Goal: Find specific page/section: Find specific page/section

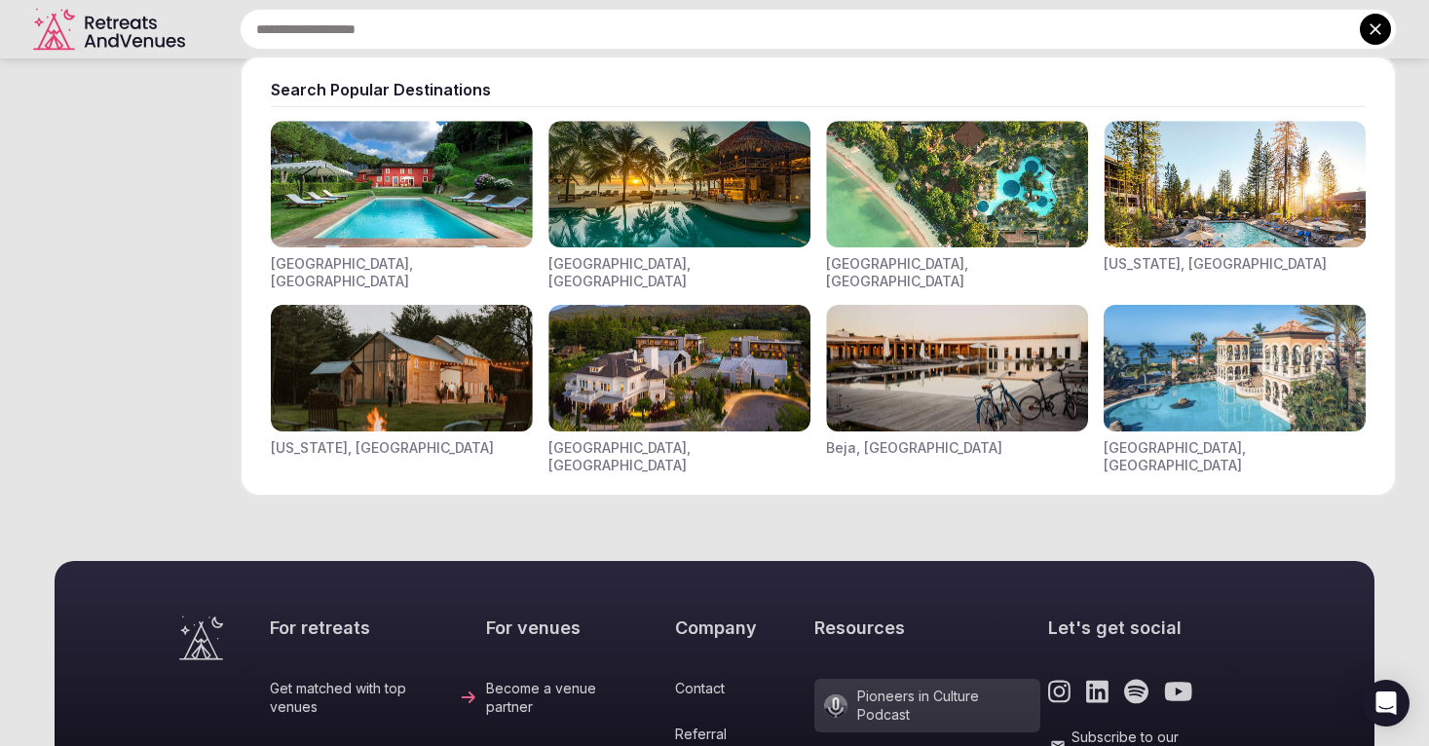
click at [432, 37] on div "Search Popular Destinations [GEOGRAPHIC_DATA], [GEOGRAPHIC_DATA] [GEOGRAPHIC_DA…" at bounding box center [795, 29] width 1204 height 41
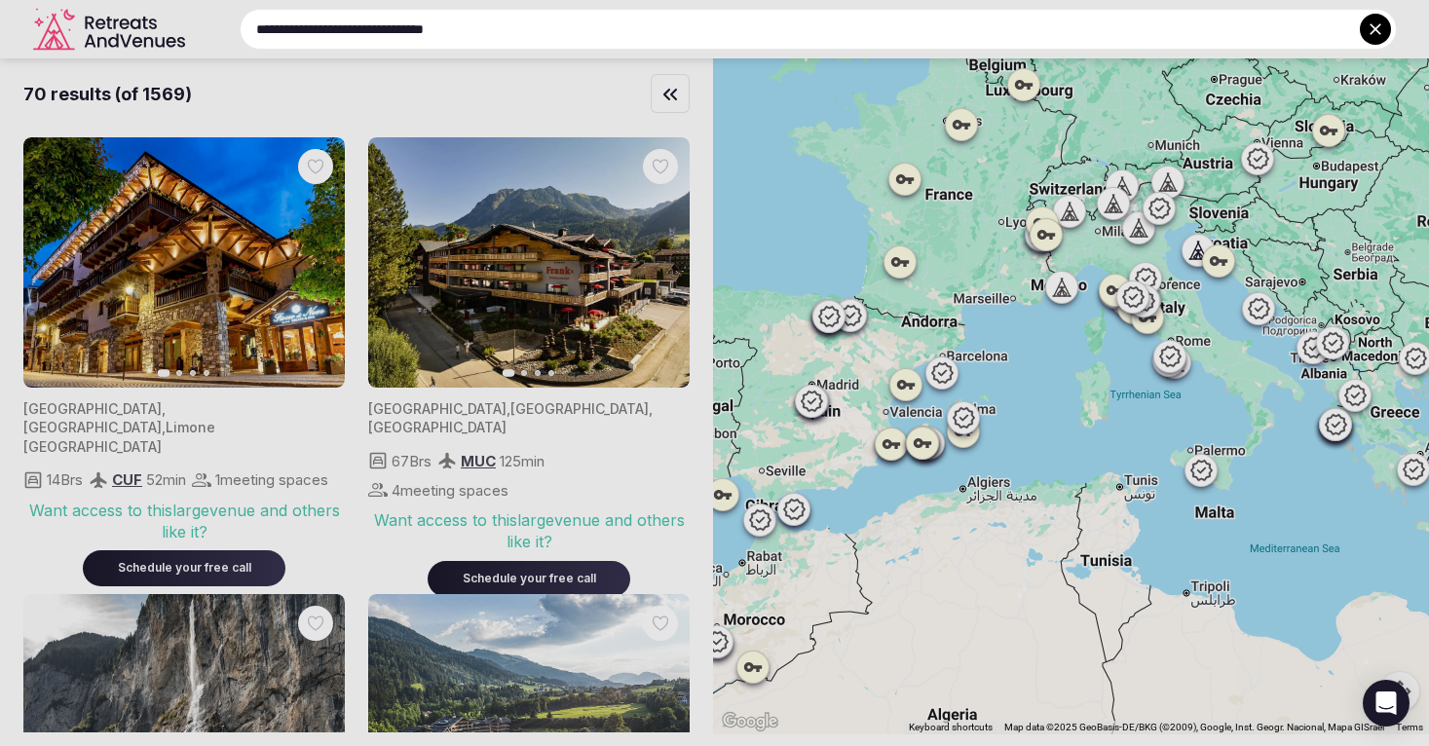
type input "**********"
drag, startPoint x: 1017, startPoint y: 410, endPoint x: 1428, endPoint y: 416, distance: 411.2
click at [1428, 416] on div at bounding box center [714, 373] width 1429 height 746
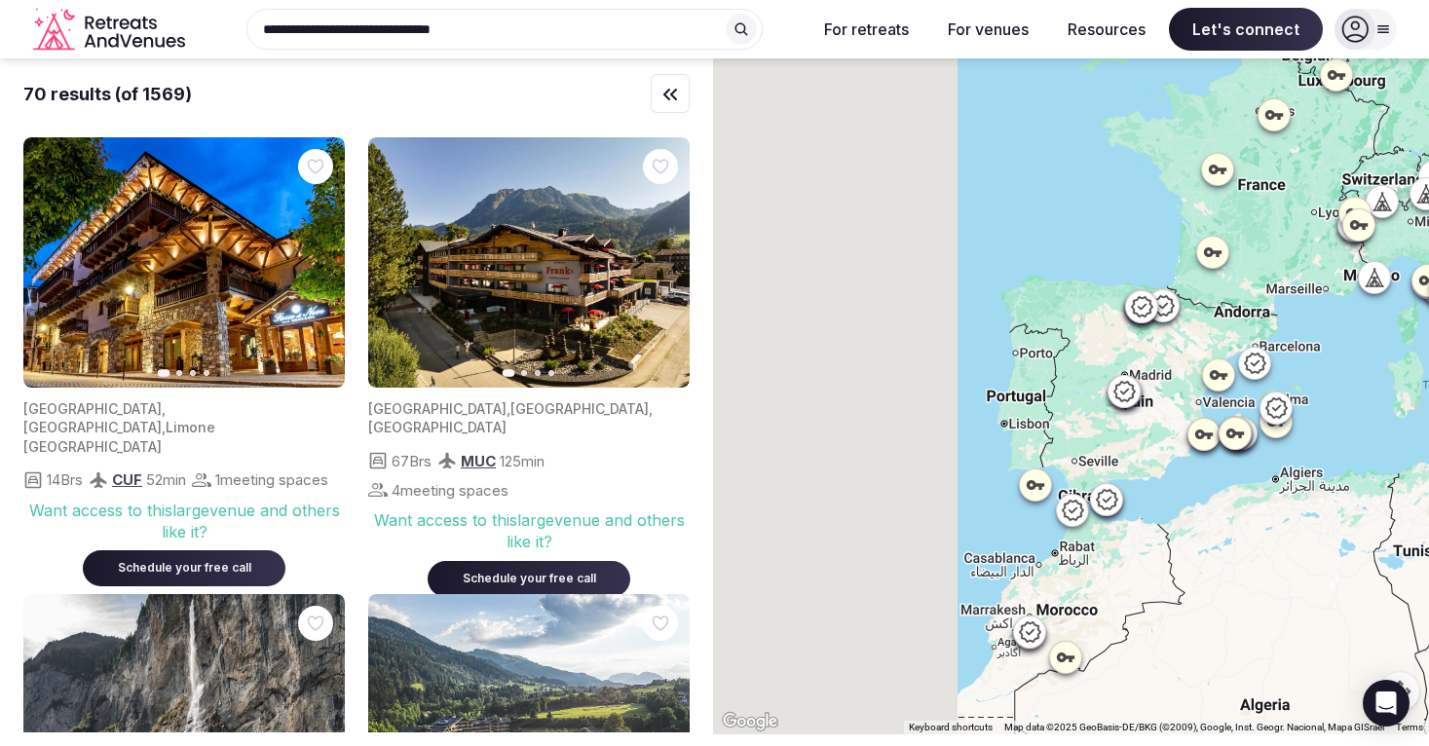
drag, startPoint x: 970, startPoint y: 626, endPoint x: 1428, endPoint y: 647, distance: 459.4
click at [1428, 647] on div at bounding box center [1071, 396] width 716 height 676
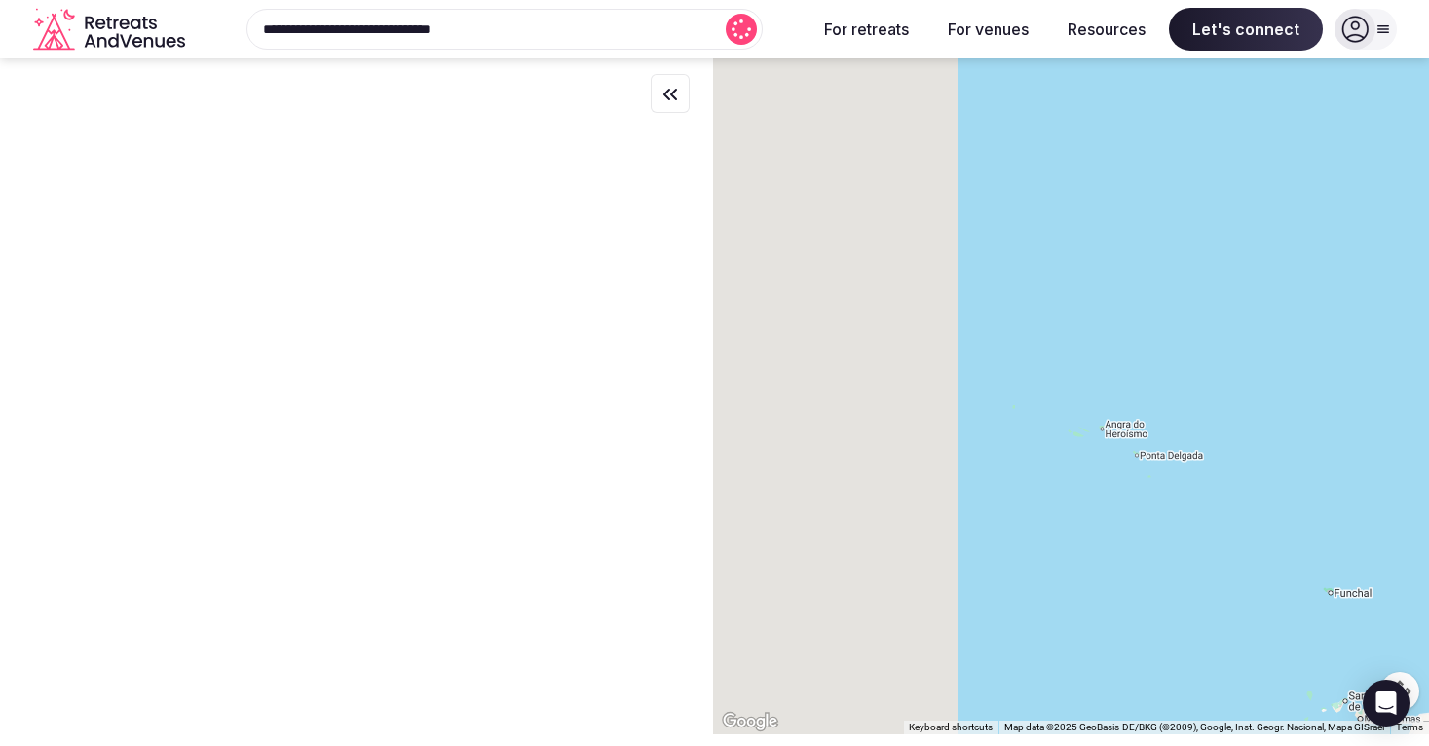
drag, startPoint x: 866, startPoint y: 450, endPoint x: 1325, endPoint y: 425, distance: 459.6
click at [1325, 425] on div at bounding box center [1071, 396] width 716 height 676
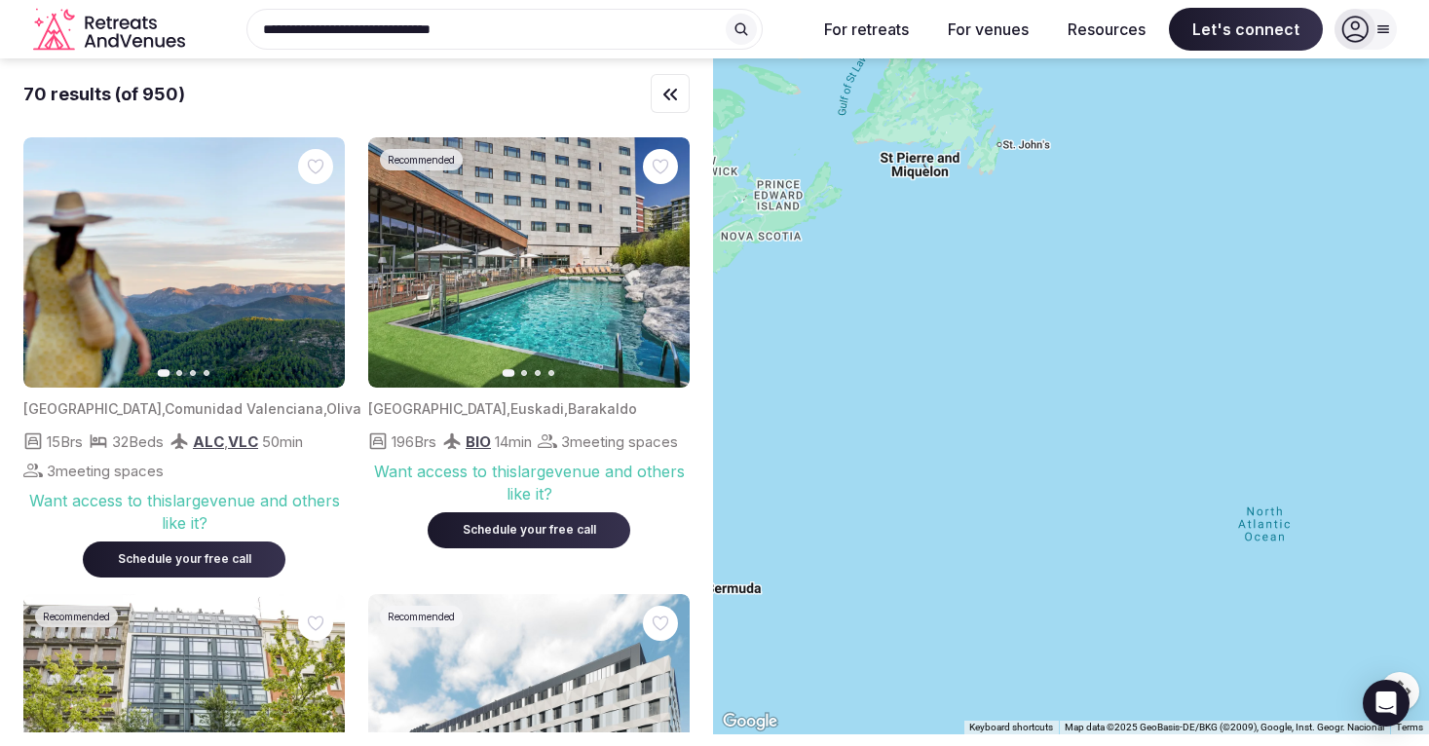
drag, startPoint x: 865, startPoint y: 391, endPoint x: 1228, endPoint y: 373, distance: 362.9
click at [1228, 373] on div at bounding box center [1071, 396] width 716 height 676
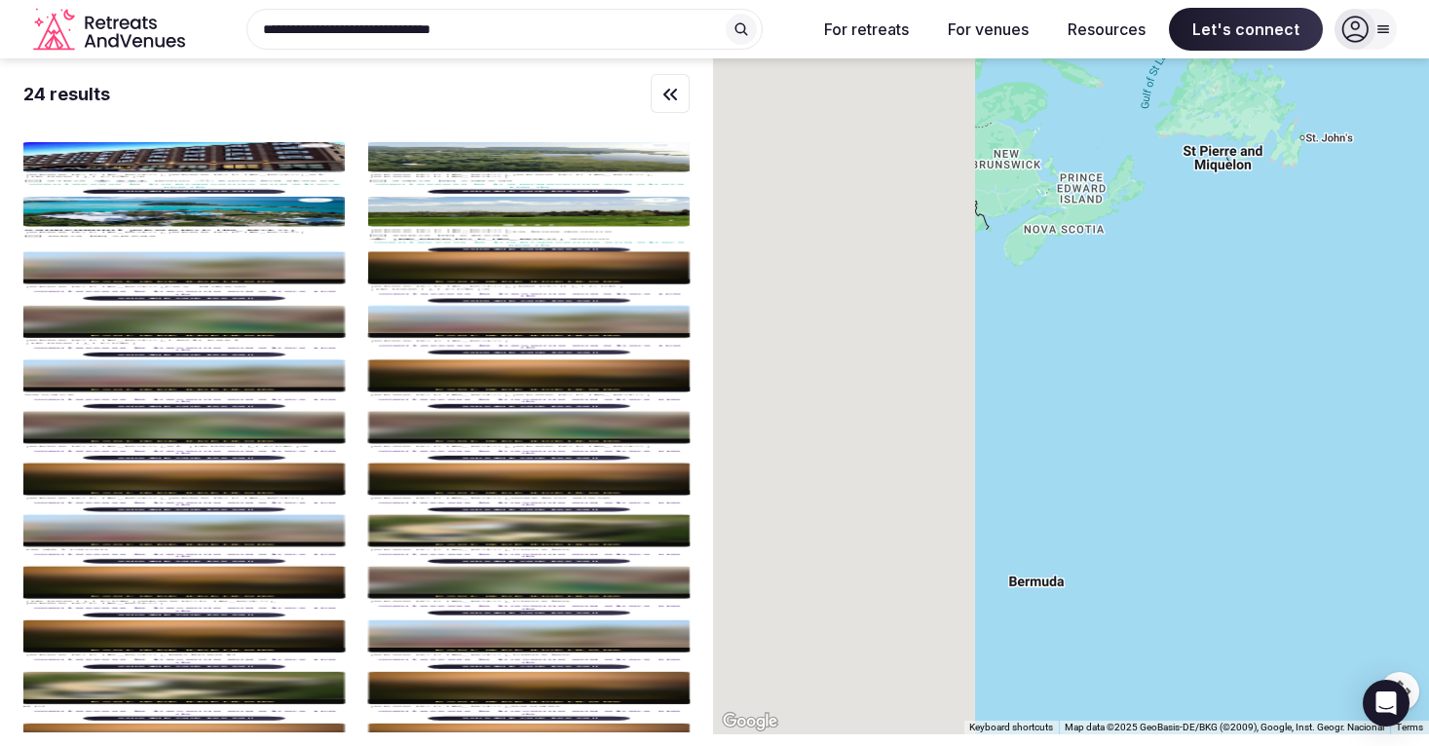
drag, startPoint x: 874, startPoint y: 325, endPoint x: 1321, endPoint y: 331, distance: 447.3
click at [1321, 331] on div at bounding box center [1071, 396] width 716 height 676
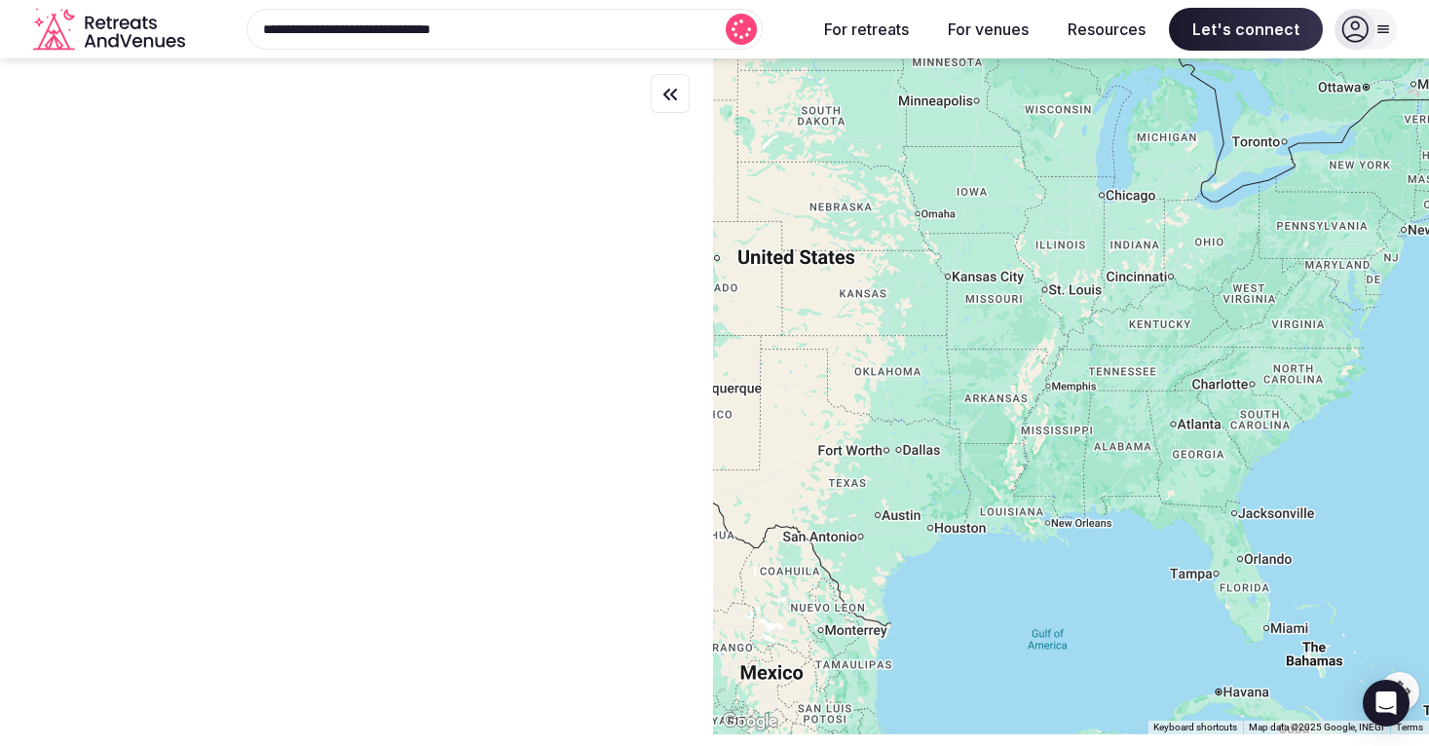
drag, startPoint x: 810, startPoint y: 373, endPoint x: 1222, endPoint y: 240, distance: 433.3
click at [1222, 240] on div at bounding box center [1071, 396] width 716 height 676
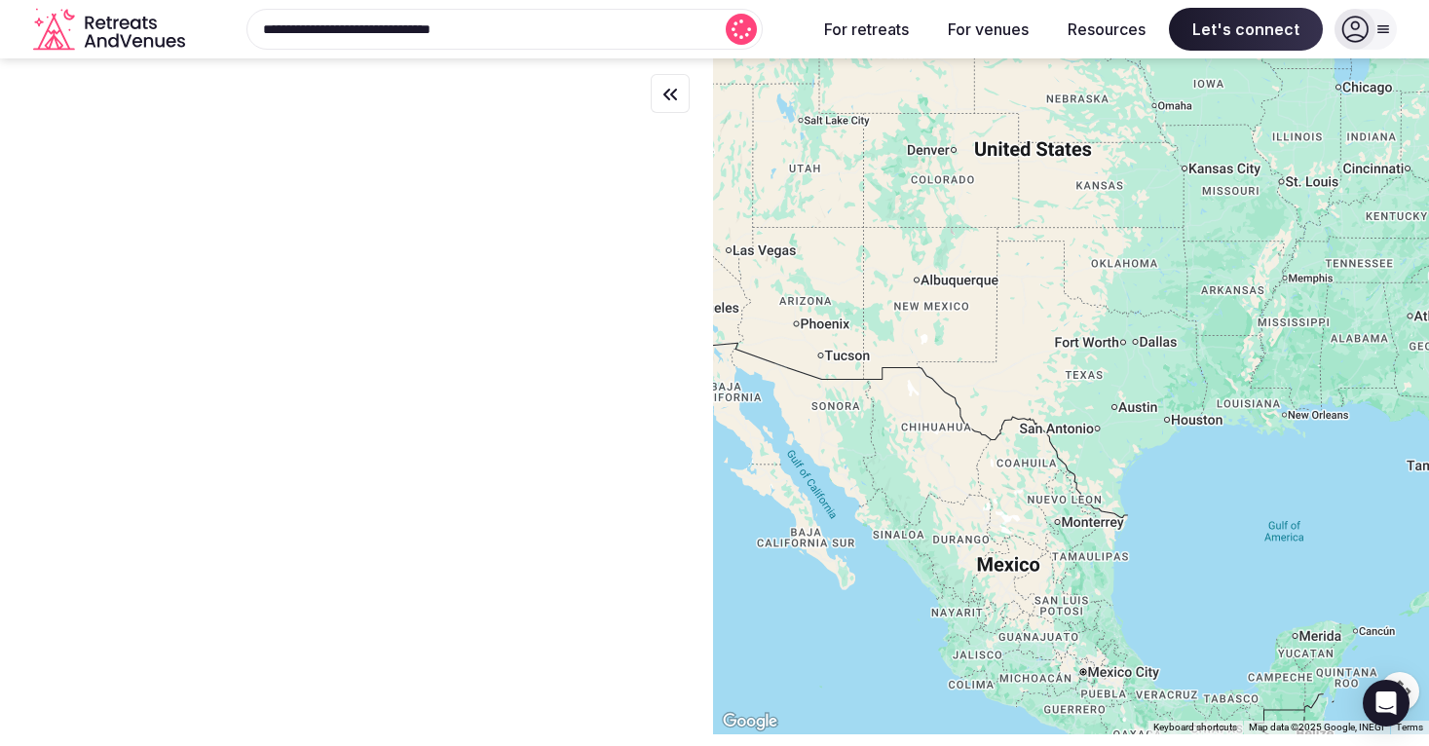
drag, startPoint x: 859, startPoint y: 357, endPoint x: 1104, endPoint y: 245, distance: 269.0
click at [1104, 245] on div at bounding box center [1071, 396] width 716 height 676
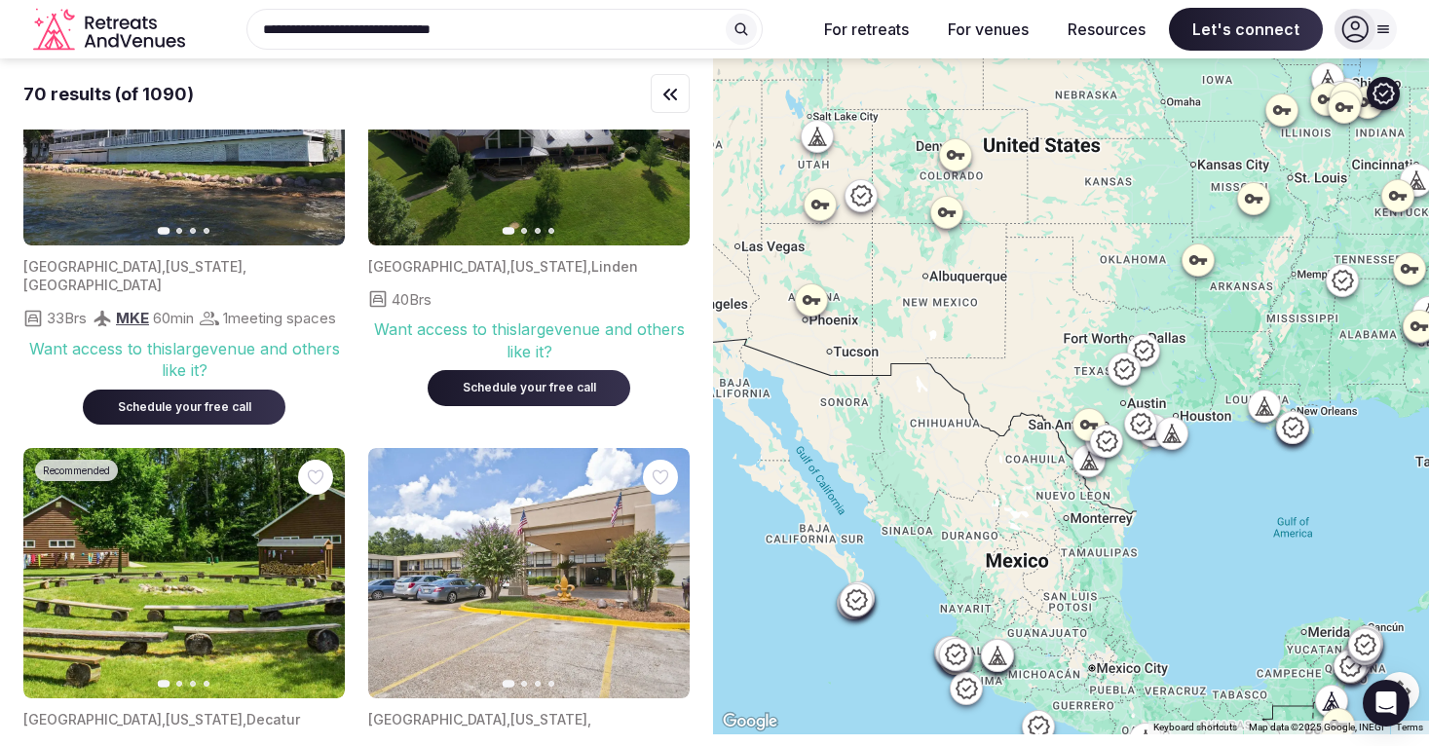
scroll to position [6491, 0]
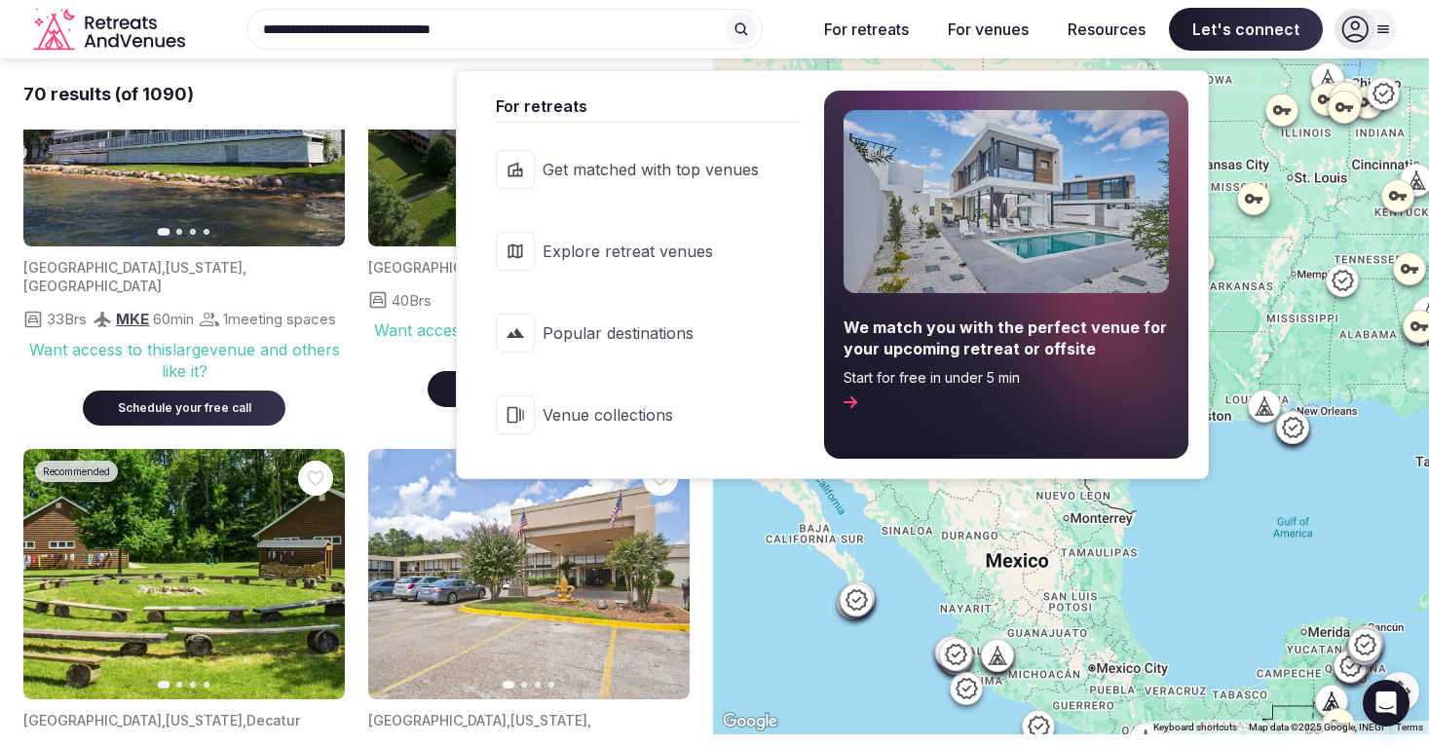
click at [885, 22] on button "For retreats" at bounding box center [867, 29] width 116 height 43
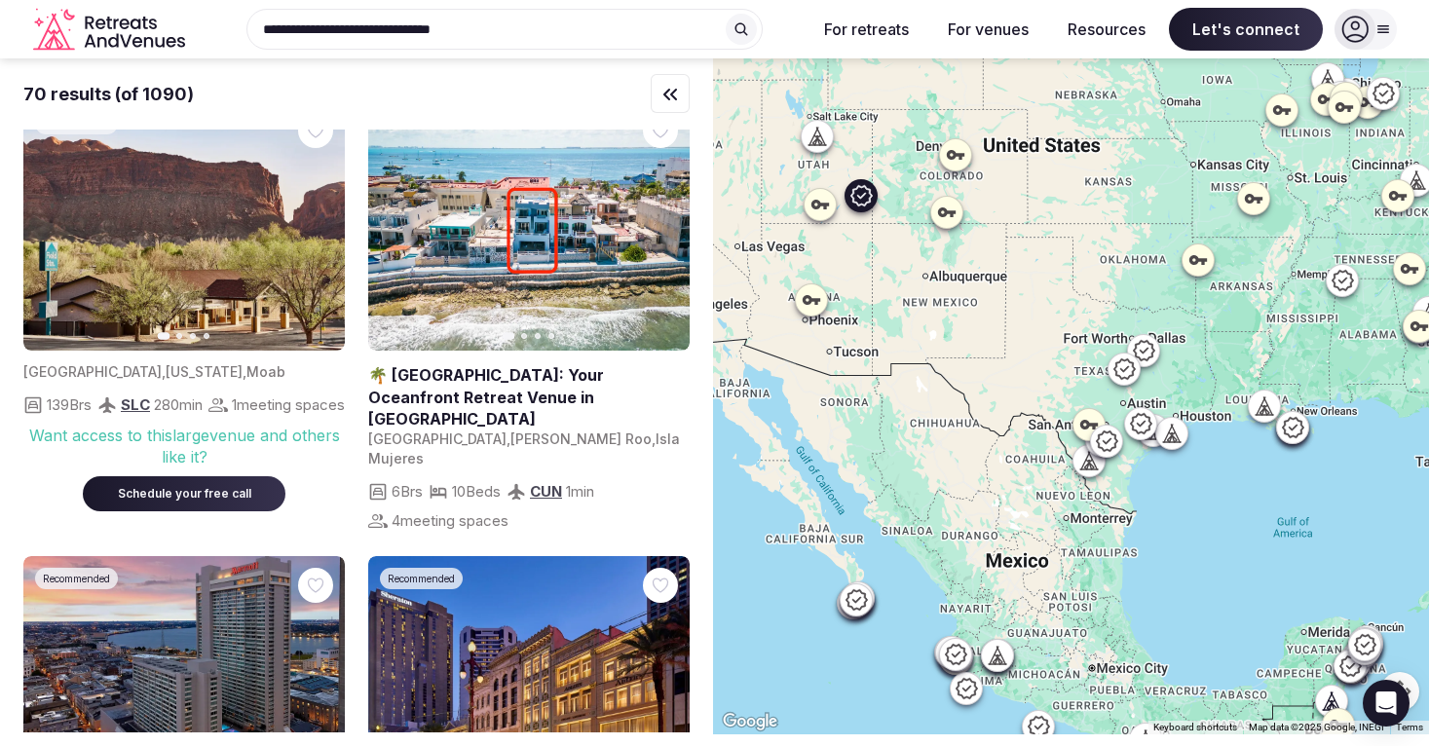
scroll to position [0, 0]
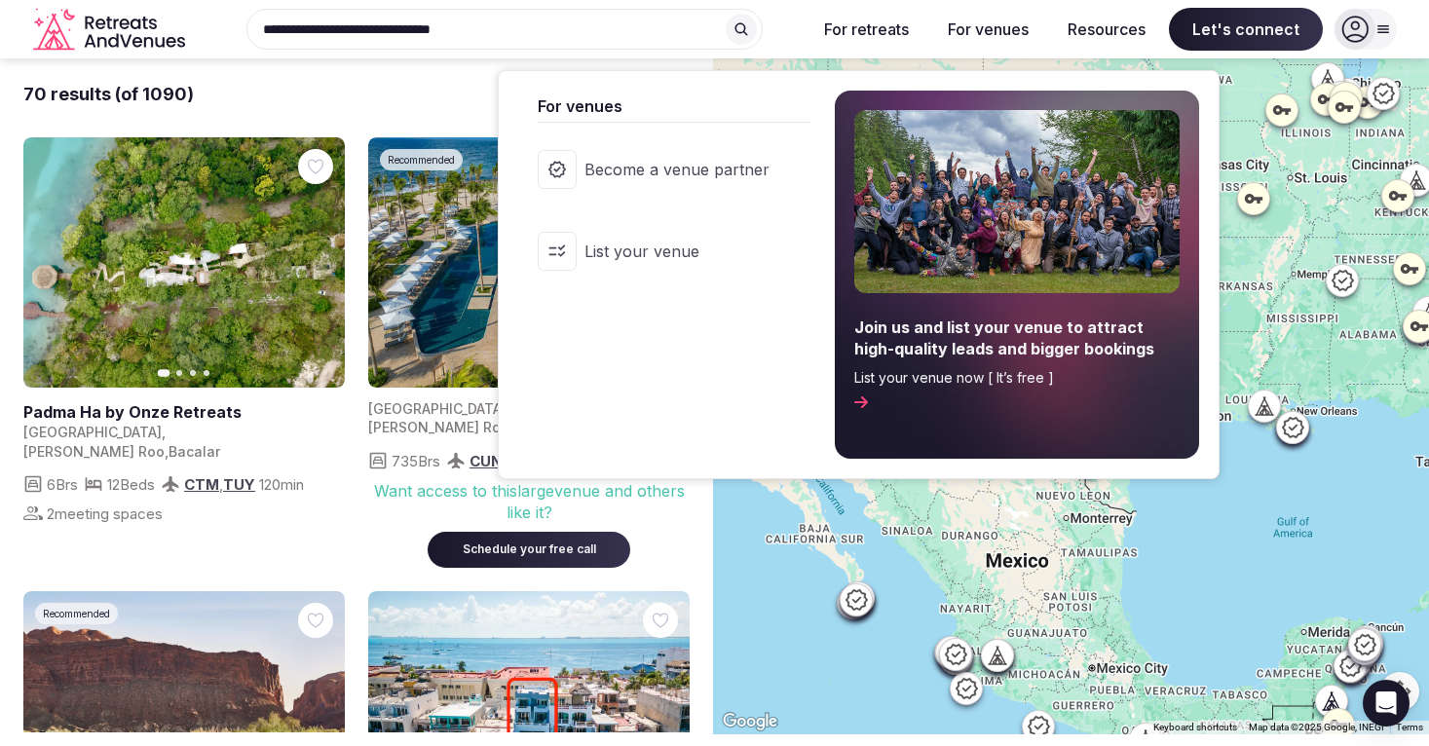
click at [1017, 44] on button "For venues" at bounding box center [989, 29] width 112 height 43
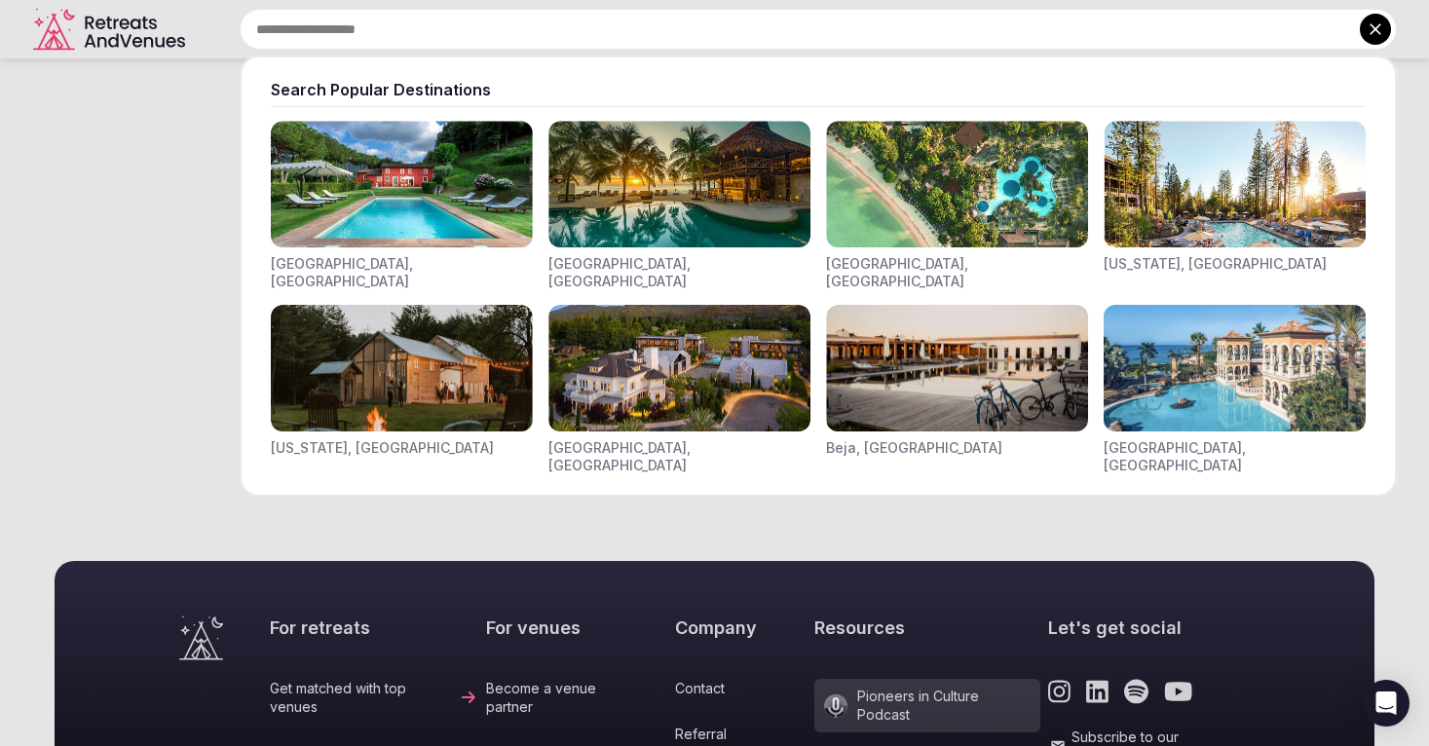
click at [425, 25] on div "Search Popular Destinations [GEOGRAPHIC_DATA], [GEOGRAPHIC_DATA] [GEOGRAPHIC_DA…" at bounding box center [795, 29] width 1204 height 41
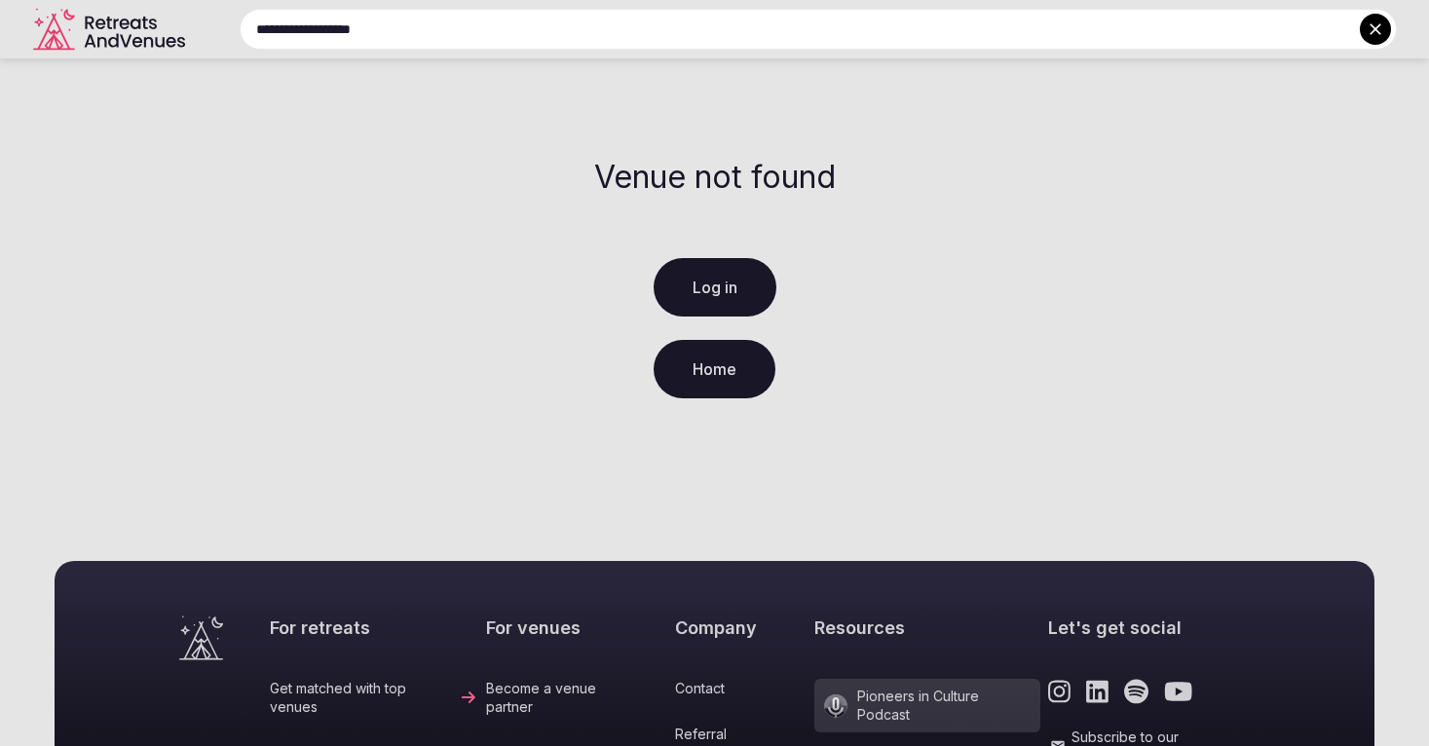
click at [1385, 14] on input "**********" at bounding box center [819, 29] width 1158 height 41
click at [1381, 30] on icon at bounding box center [1375, 28] width 19 height 19
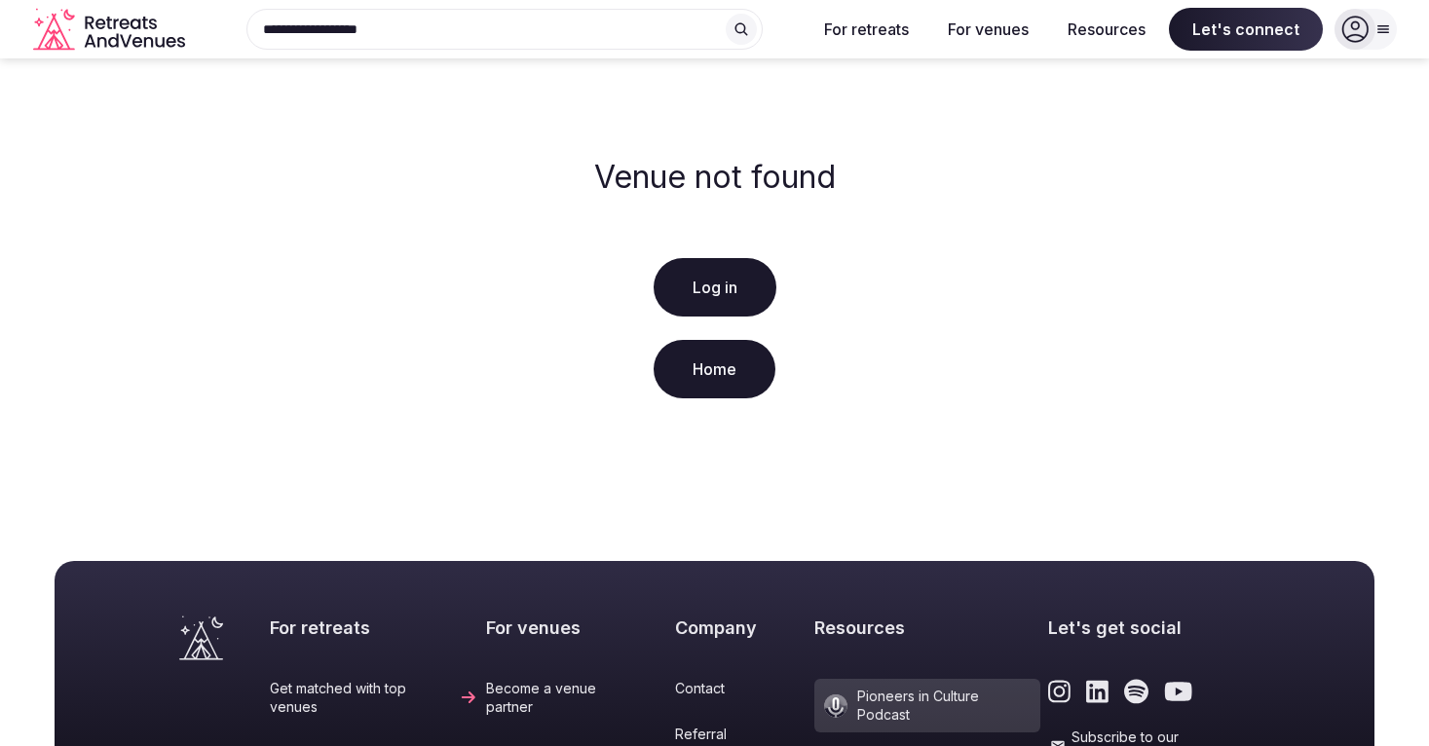
click at [1351, 38] on icon at bounding box center [1355, 29] width 27 height 27
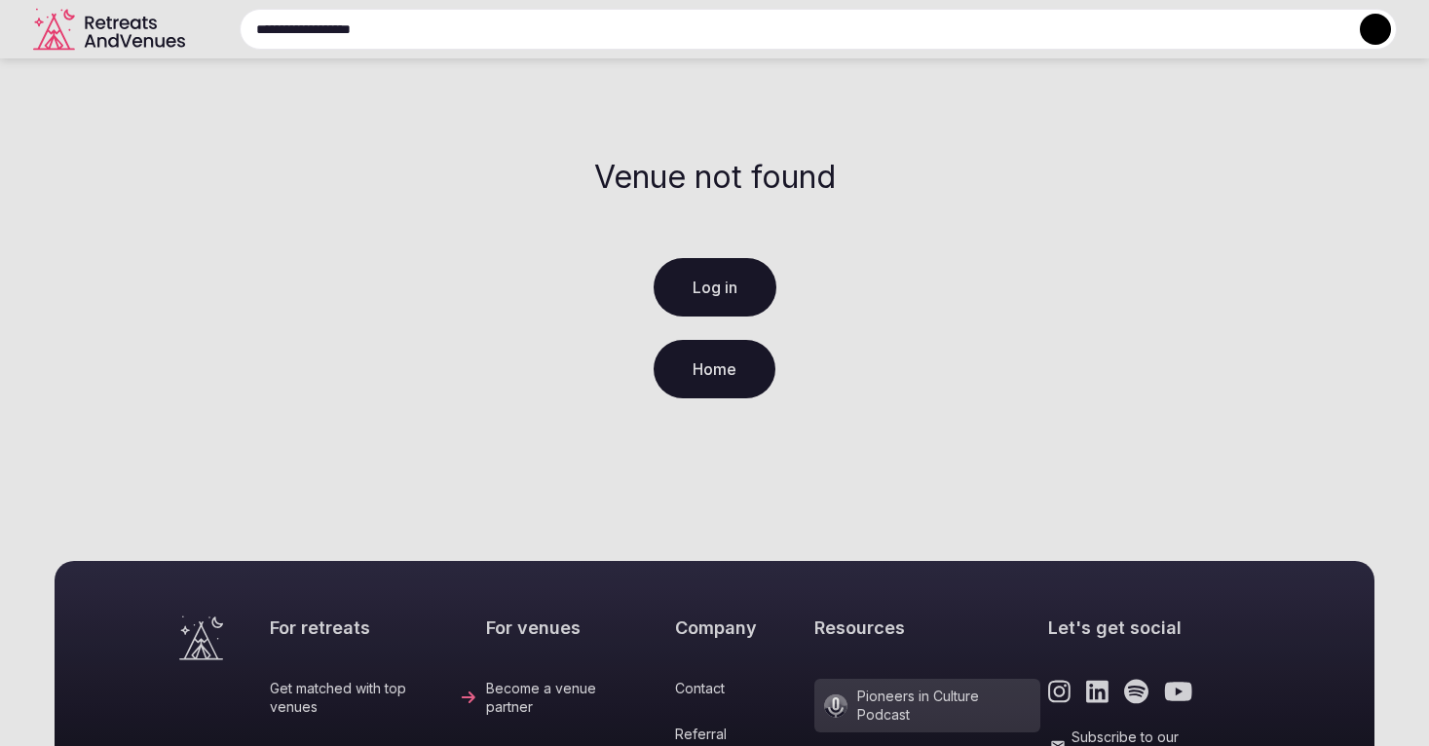
click at [268, 28] on div "**********" at bounding box center [795, 29] width 1204 height 41
click at [508, 138] on div at bounding box center [714, 373] width 1429 height 746
drag, startPoint x: 448, startPoint y: 28, endPoint x: -3, endPoint y: 85, distance: 454.7
click at [0, 85] on html "**********" at bounding box center [714, 373] width 1429 height 746
type input "*"
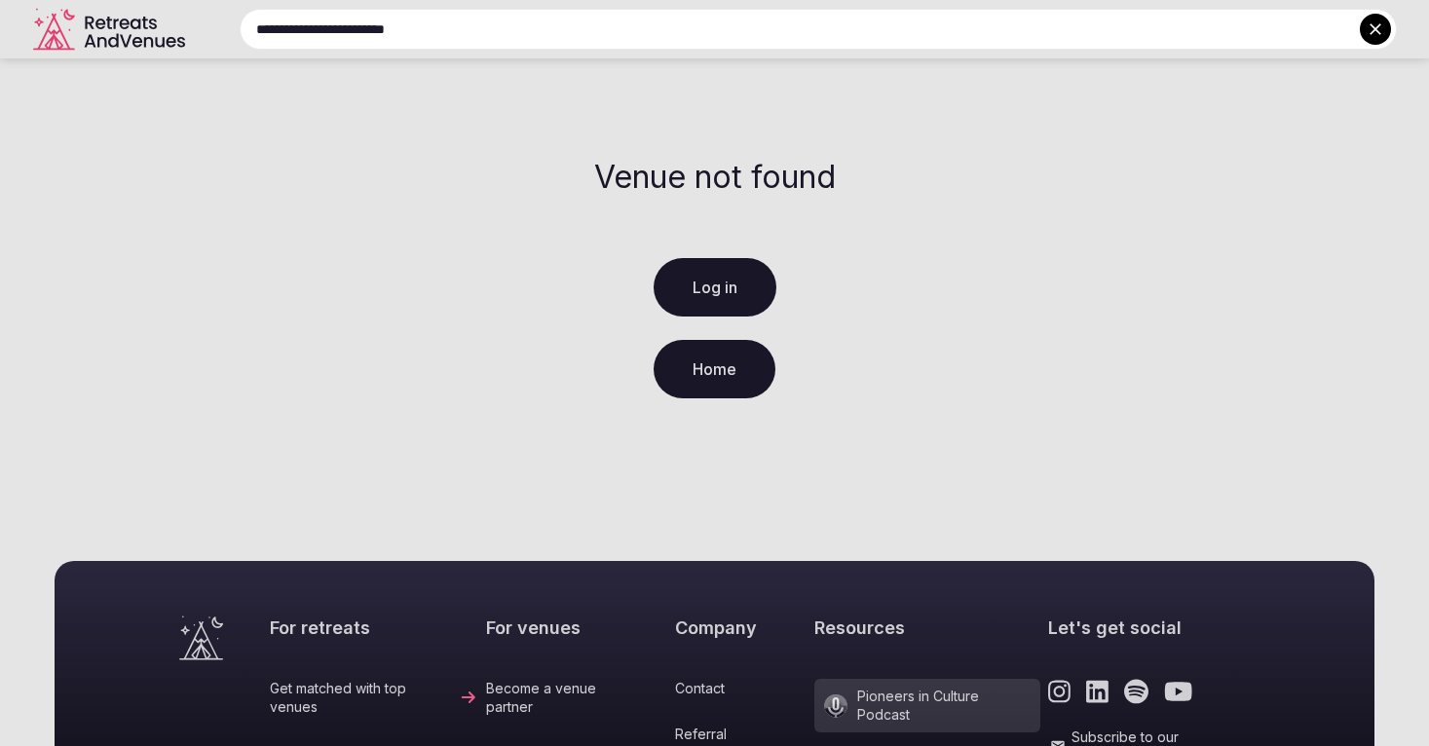
type input "**********"
